Goal: Find specific page/section: Find specific page/section

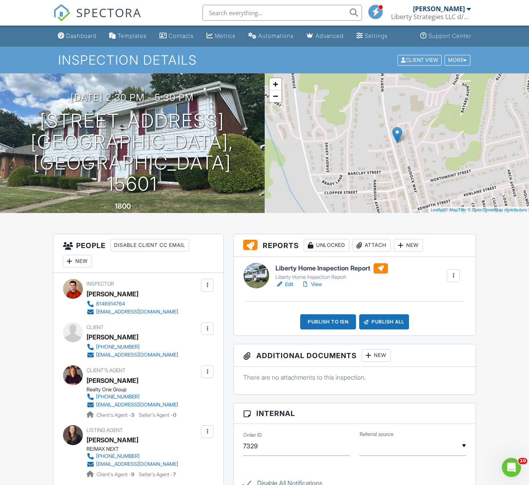
click at [318, 286] on link "View" at bounding box center [311, 284] width 21 height 8
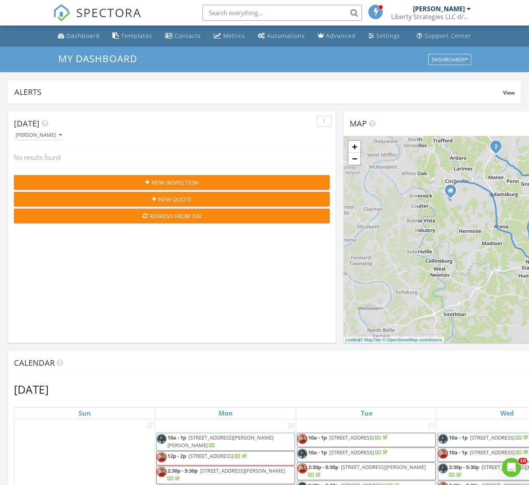
scroll to position [738, 541]
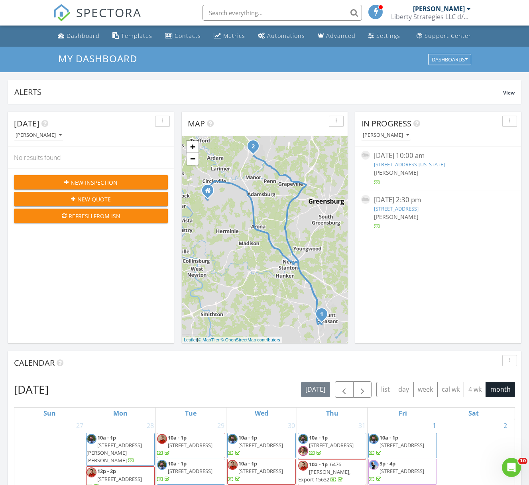
click at [418, 166] on link "418 Washington St, Saltsburg, PA 15681" at bounding box center [409, 164] width 71 height 7
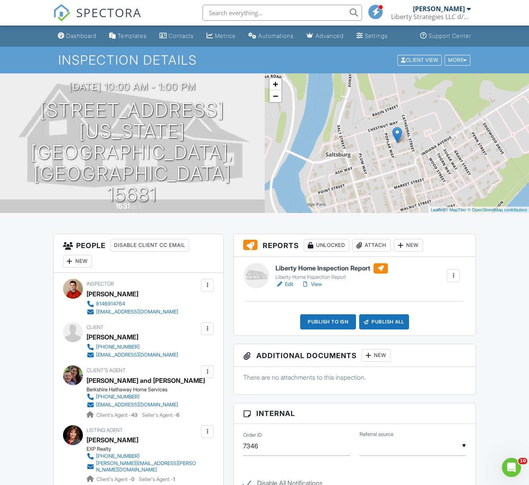
click at [285, 282] on link "Edit" at bounding box center [284, 284] width 18 height 8
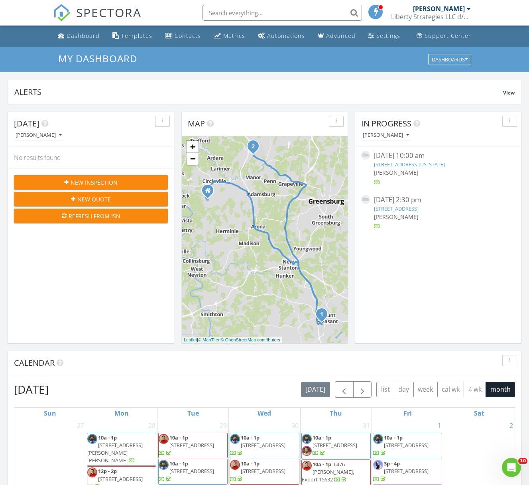
click at [435, 164] on link "418 Washington St, Saltsburg, PA 15681" at bounding box center [409, 164] width 71 height 7
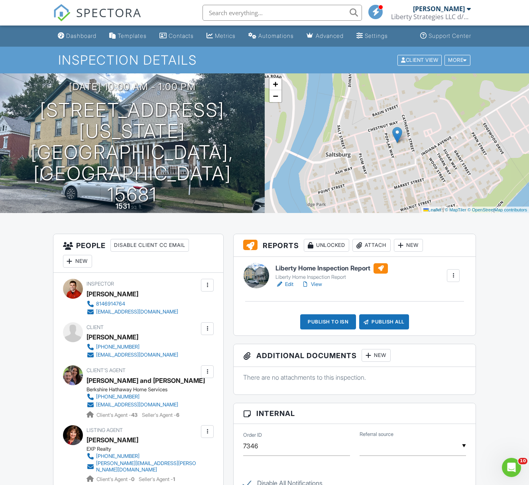
click at [282, 282] on div at bounding box center [279, 284] width 8 height 8
